Goal: Navigation & Orientation: Find specific page/section

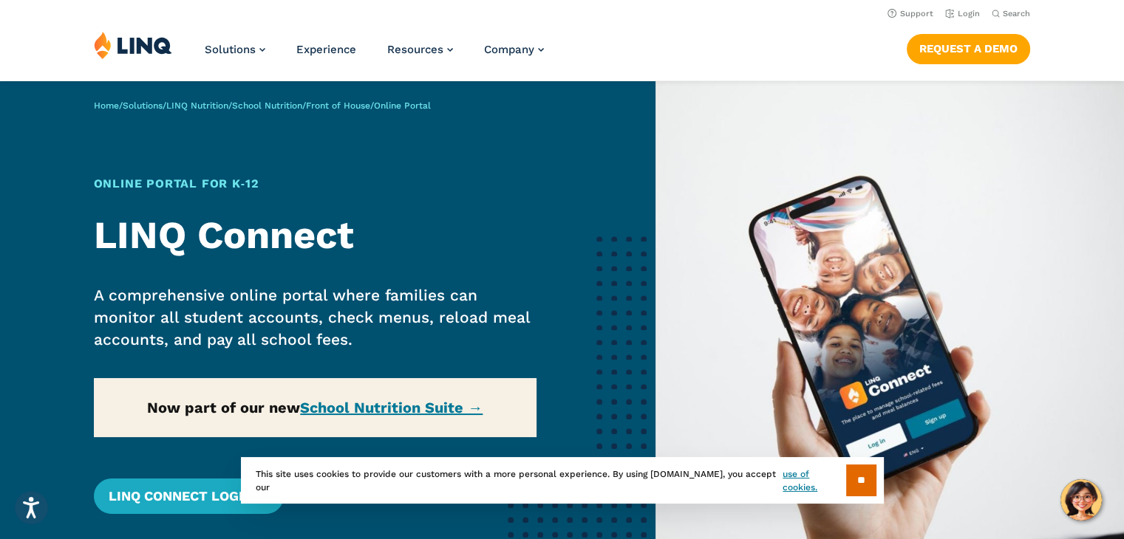
click at [219, 508] on section "** This site uses cookies to provide our customers with a more personal experie…" at bounding box center [562, 504] width 1100 height 47
click at [196, 504] on section "** This site uses cookies to provide our customers with a more personal experie…" at bounding box center [562, 504] width 1100 height 47
click at [794, 125] on img at bounding box center [890, 350] width 469 height 539
click at [974, 12] on link "Login" at bounding box center [962, 14] width 35 height 10
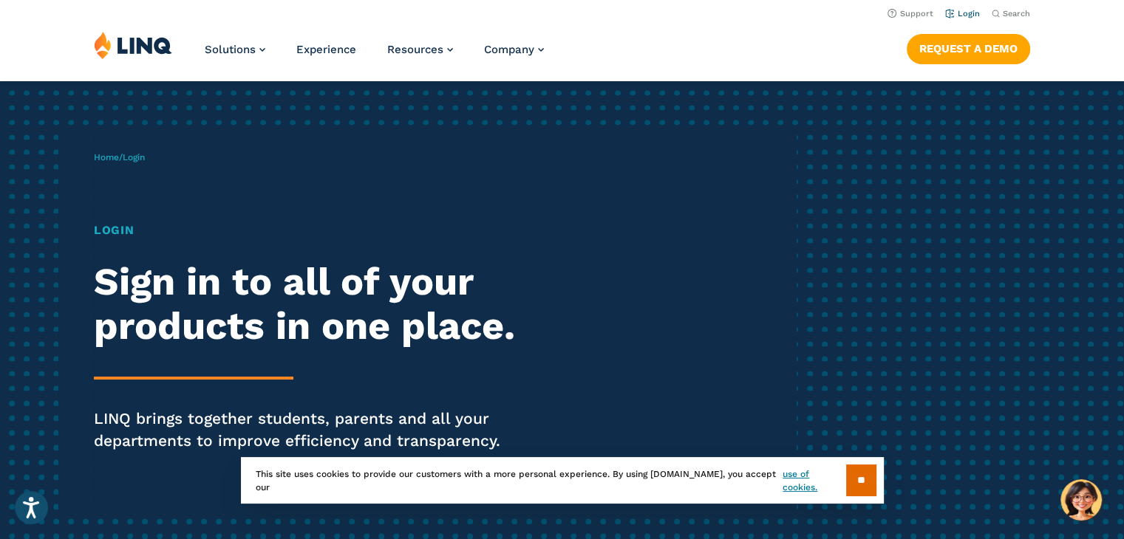
click at [965, 17] on link "Login" at bounding box center [962, 14] width 35 height 10
click at [859, 482] on input "**" at bounding box center [861, 481] width 30 height 32
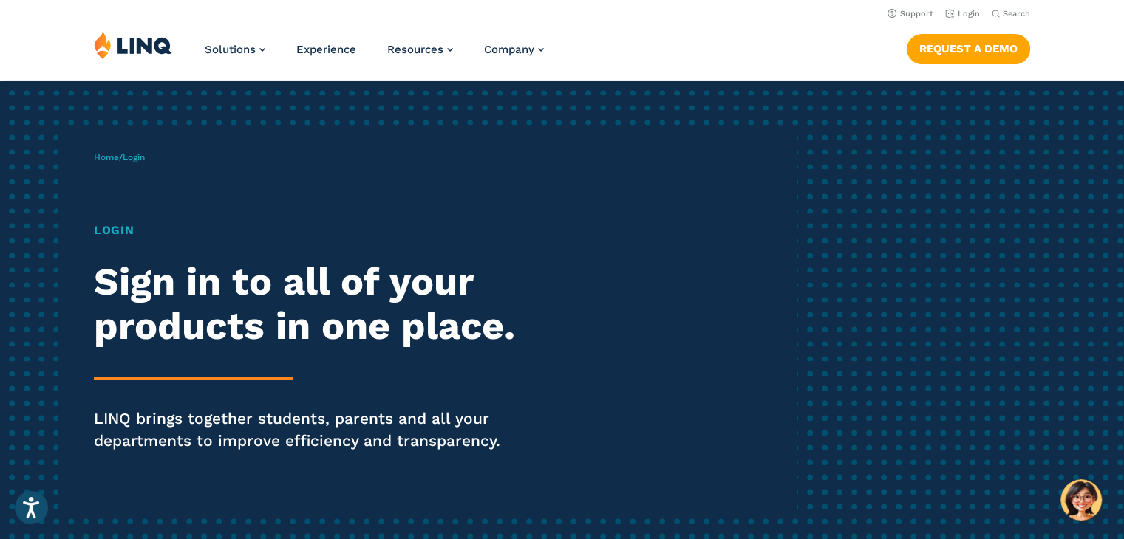
click at [134, 151] on p "Home / Login" at bounding box center [119, 157] width 51 height 13
drag, startPoint x: 134, startPoint y: 150, endPoint x: 123, endPoint y: 223, distance: 73.9
click at [123, 223] on div "Home / Login Login Sign in to all of your products in one place. LINQ brings to…" at bounding box center [445, 322] width 702 height 378
click at [123, 223] on h1 "Login" at bounding box center [310, 231] width 433 height 18
click at [163, 228] on h1 "Login" at bounding box center [310, 231] width 433 height 18
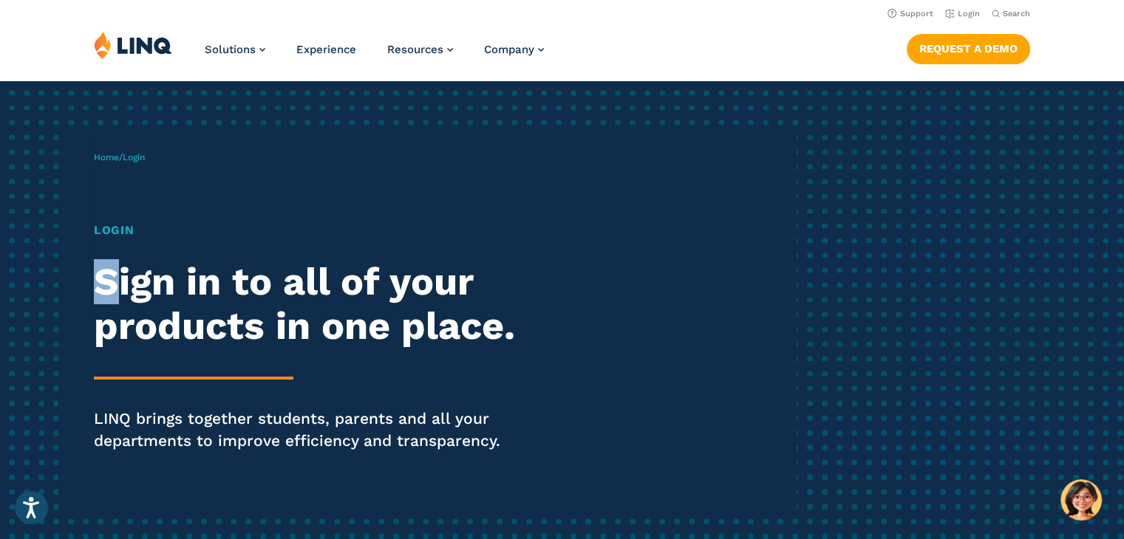
drag, startPoint x: 117, startPoint y: 241, endPoint x: 146, endPoint y: 217, distance: 37.3
click at [146, 217] on div "Home / Login Login Sign in to all of your products in one place. LINQ brings to…" at bounding box center [445, 322] width 702 height 378
click at [137, 224] on h1 "Login" at bounding box center [310, 231] width 433 height 18
click at [964, 10] on link "Login" at bounding box center [962, 14] width 35 height 10
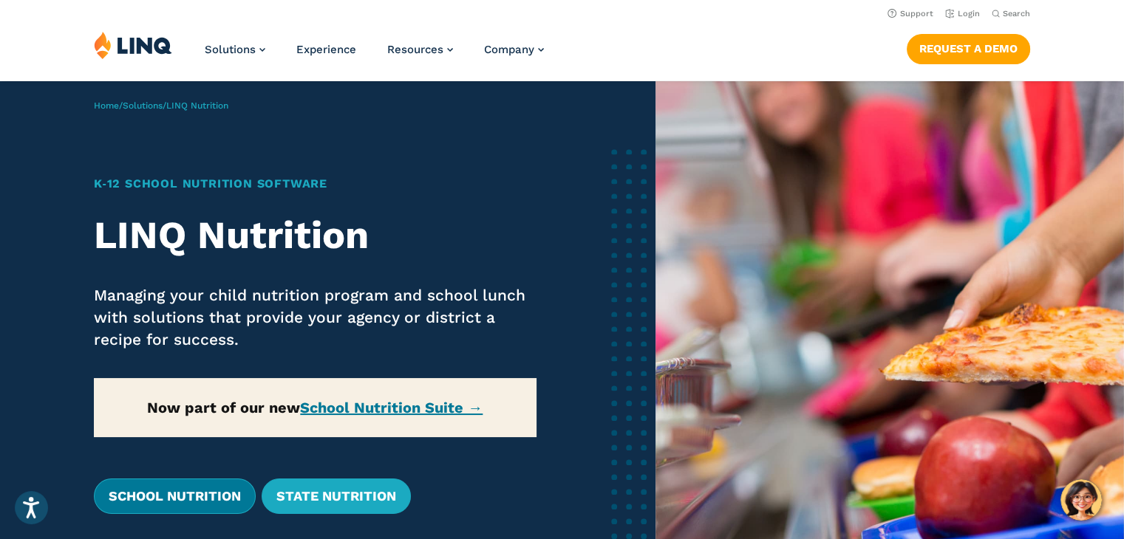
click at [214, 493] on link "School Nutrition" at bounding box center [175, 496] width 162 height 35
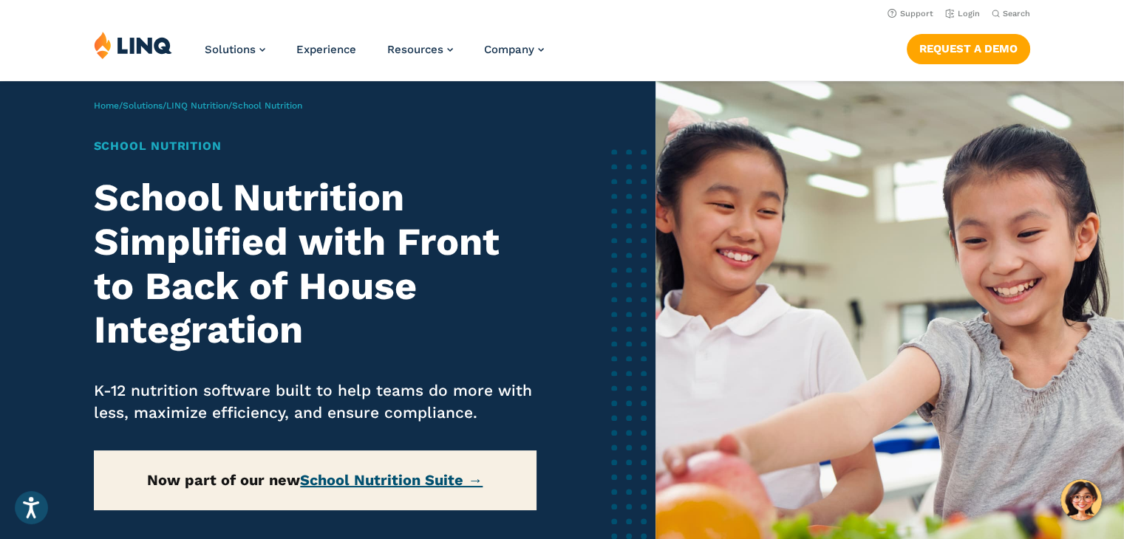
click at [437, 483] on link "School Nutrition Suite →" at bounding box center [391, 480] width 183 height 18
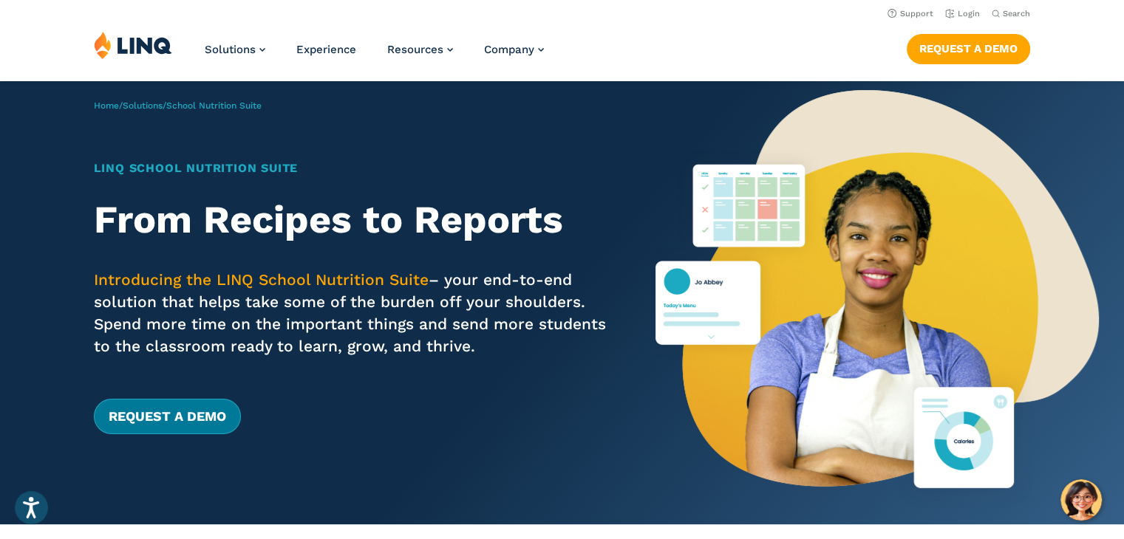
click at [202, 424] on link "Request a Demo" at bounding box center [167, 416] width 147 height 35
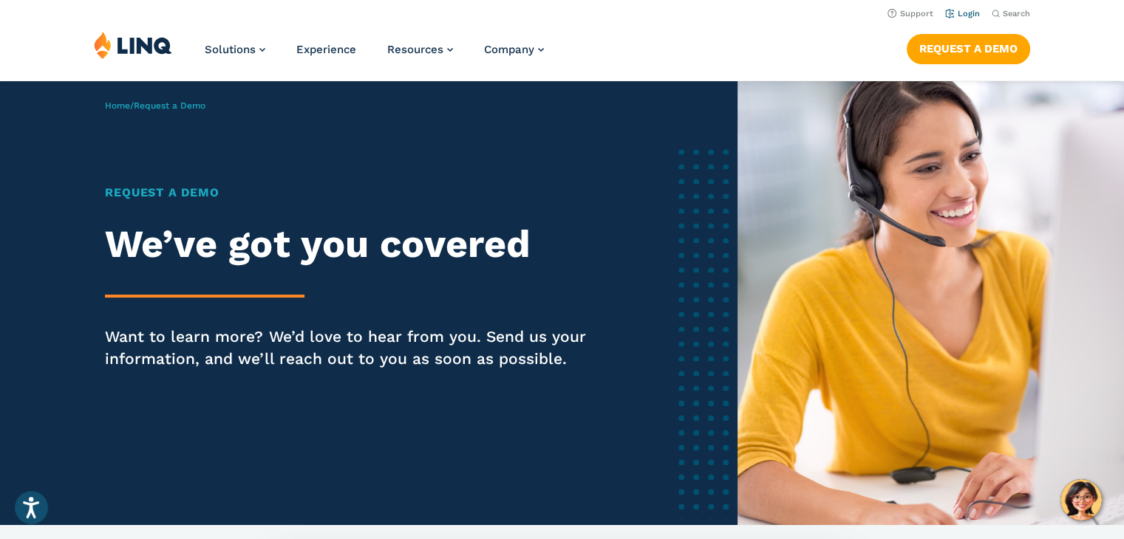
click at [963, 13] on link "Login" at bounding box center [962, 14] width 35 height 10
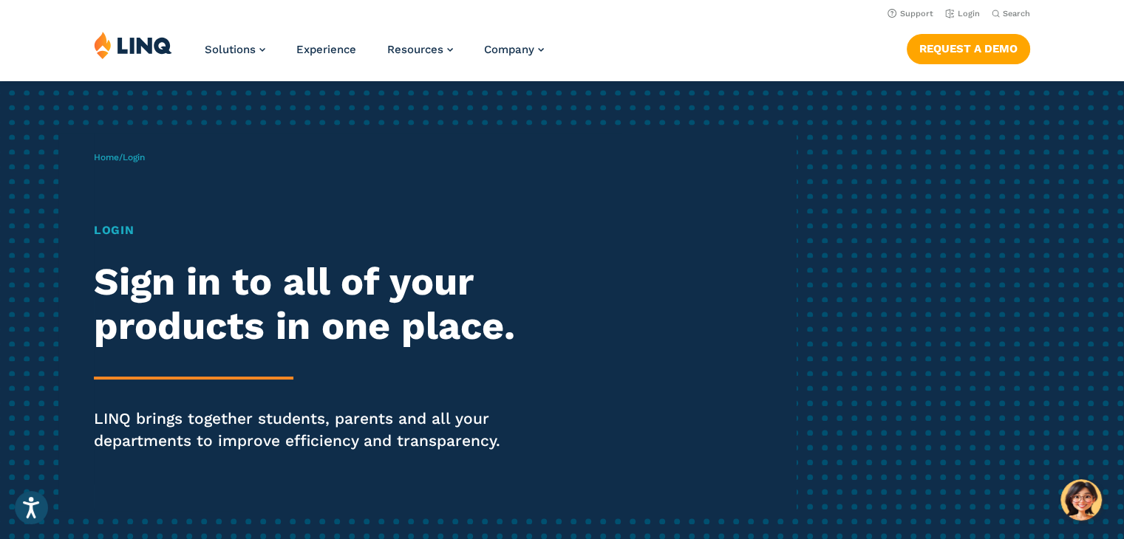
click at [129, 231] on h1 "Login" at bounding box center [310, 231] width 433 height 18
click at [148, 231] on h1 "Login" at bounding box center [310, 231] width 433 height 18
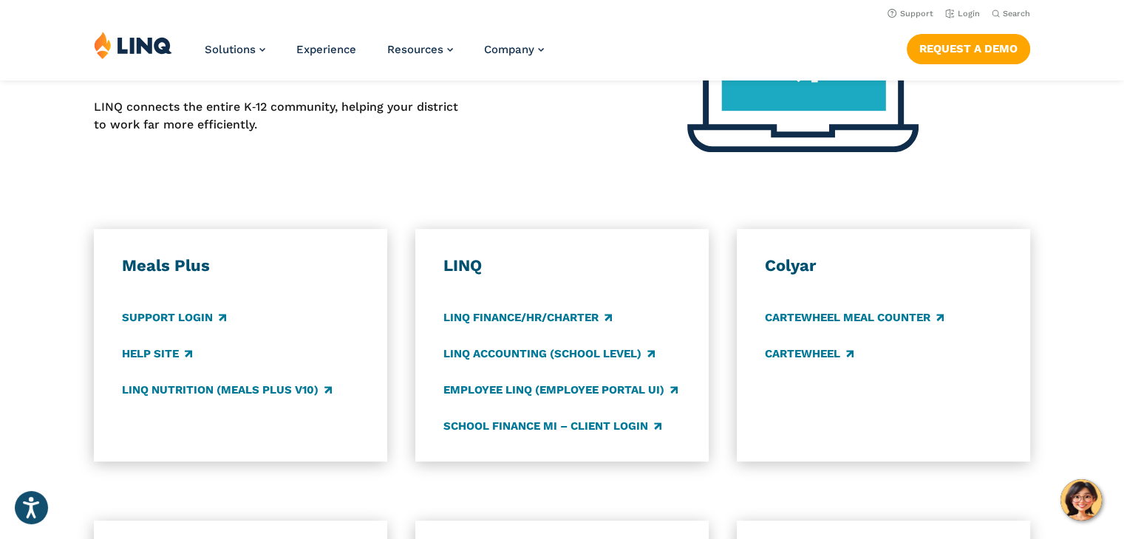
scroll to position [659, 0]
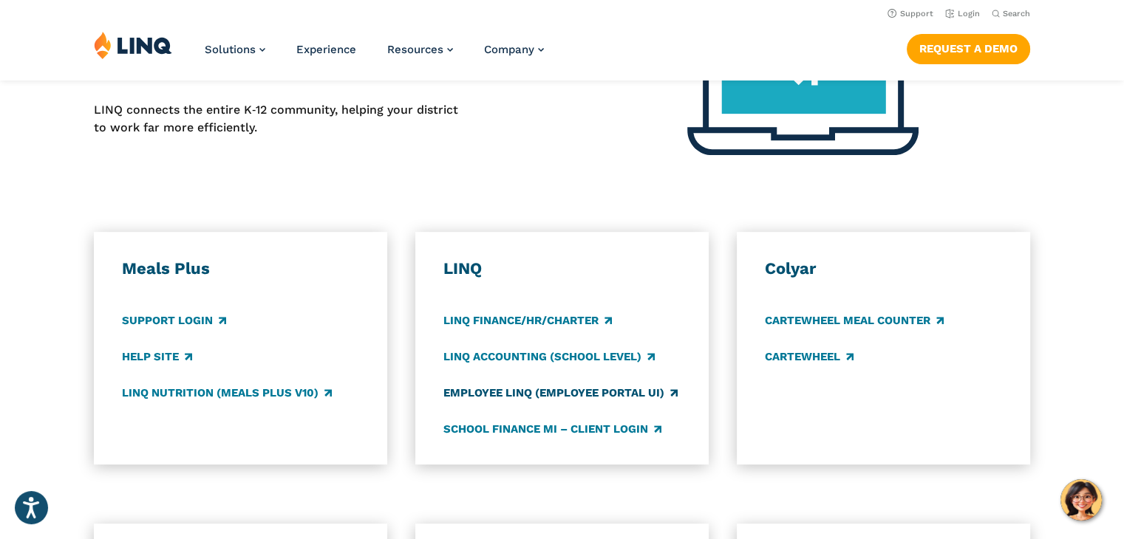
click at [519, 391] on link "Employee LINQ (Employee Portal UI)" at bounding box center [560, 393] width 234 height 16
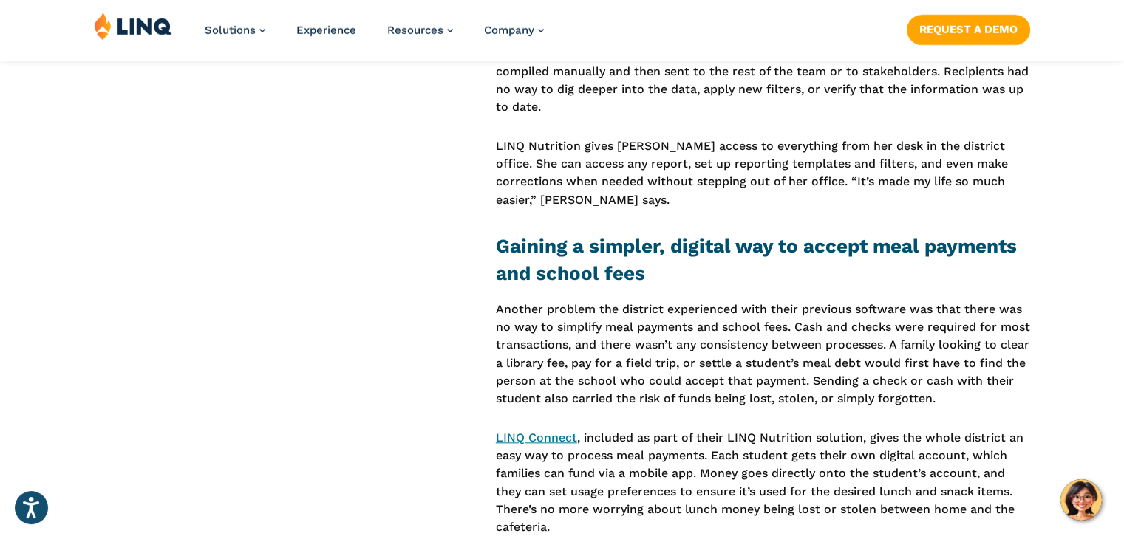
scroll to position [1539, 0]
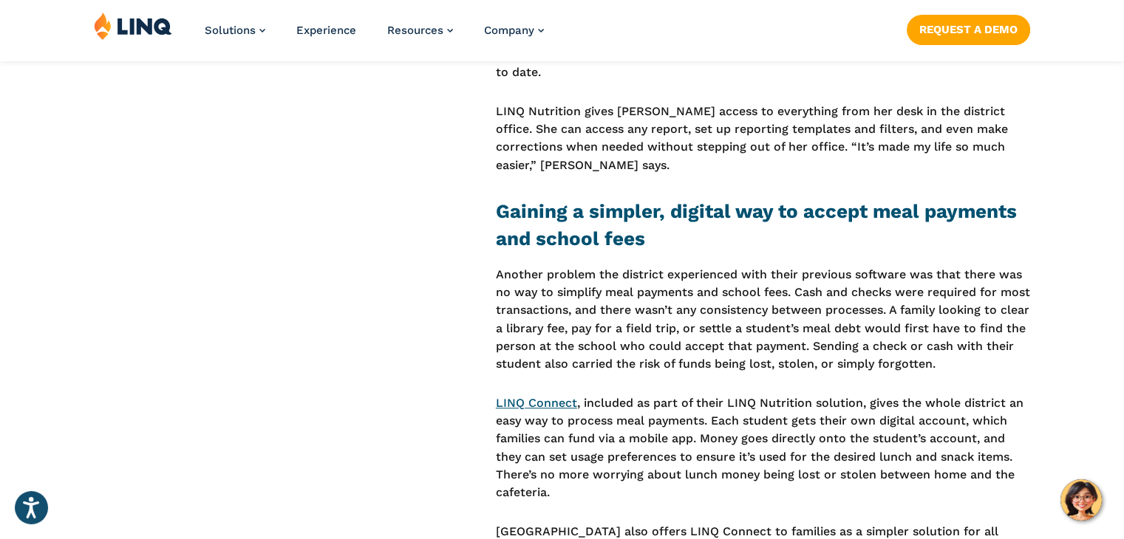
click at [551, 396] on link "LINQ Connect" at bounding box center [536, 403] width 81 height 14
